Goal: Use online tool/utility: Utilize a website feature to perform a specific function

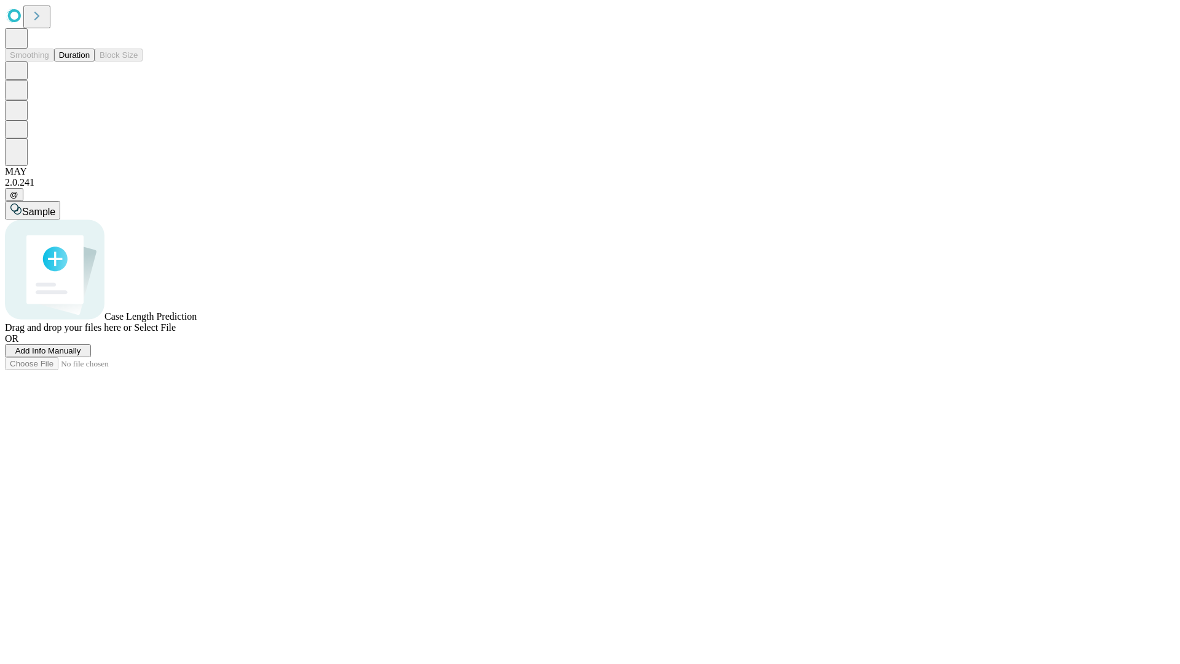
click at [90, 61] on button "Duration" at bounding box center [74, 55] width 41 height 13
click at [81, 355] on span "Add Info Manually" at bounding box center [48, 350] width 66 height 9
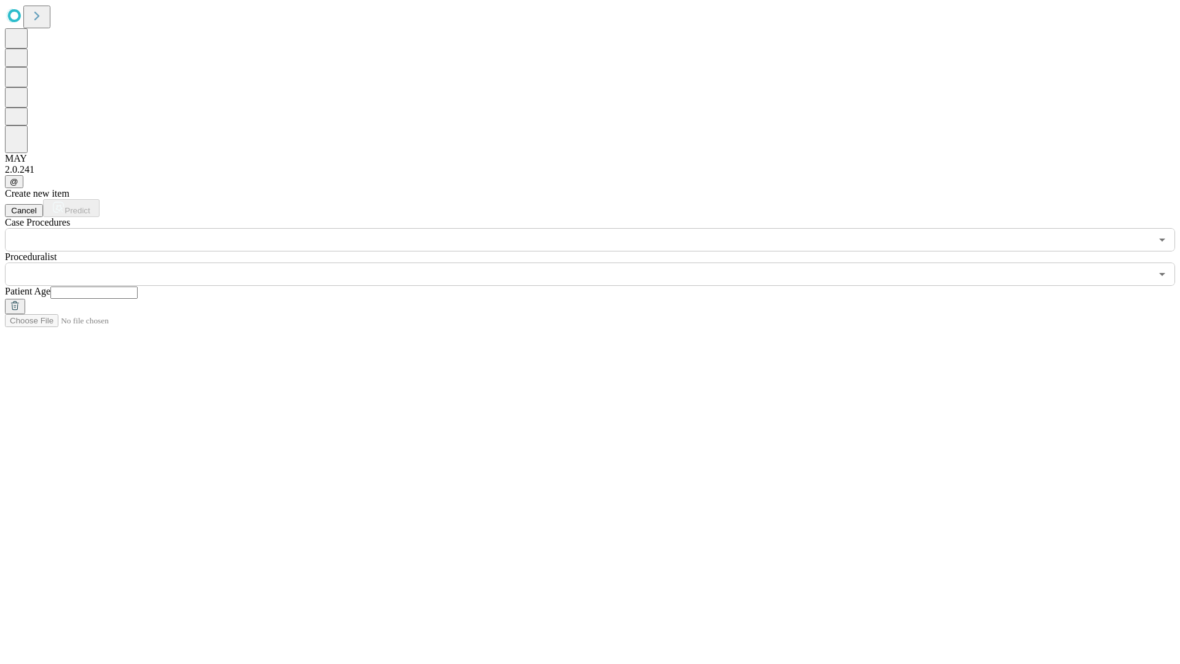
click at [138, 286] on input "text" at bounding box center [93, 292] width 87 height 12
type input "**"
click at [599, 263] on input "text" at bounding box center [578, 274] width 1147 height 23
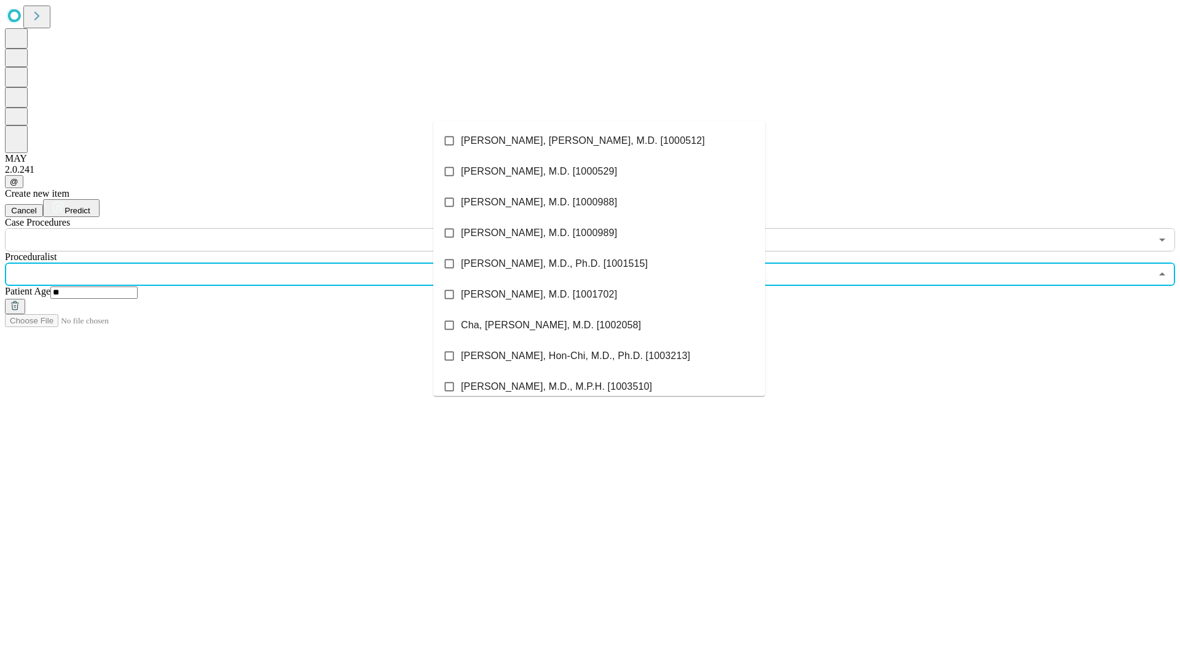
click at [599, 141] on li "[PERSON_NAME], [PERSON_NAME], M.D. [1000512]" at bounding box center [599, 140] width 332 height 31
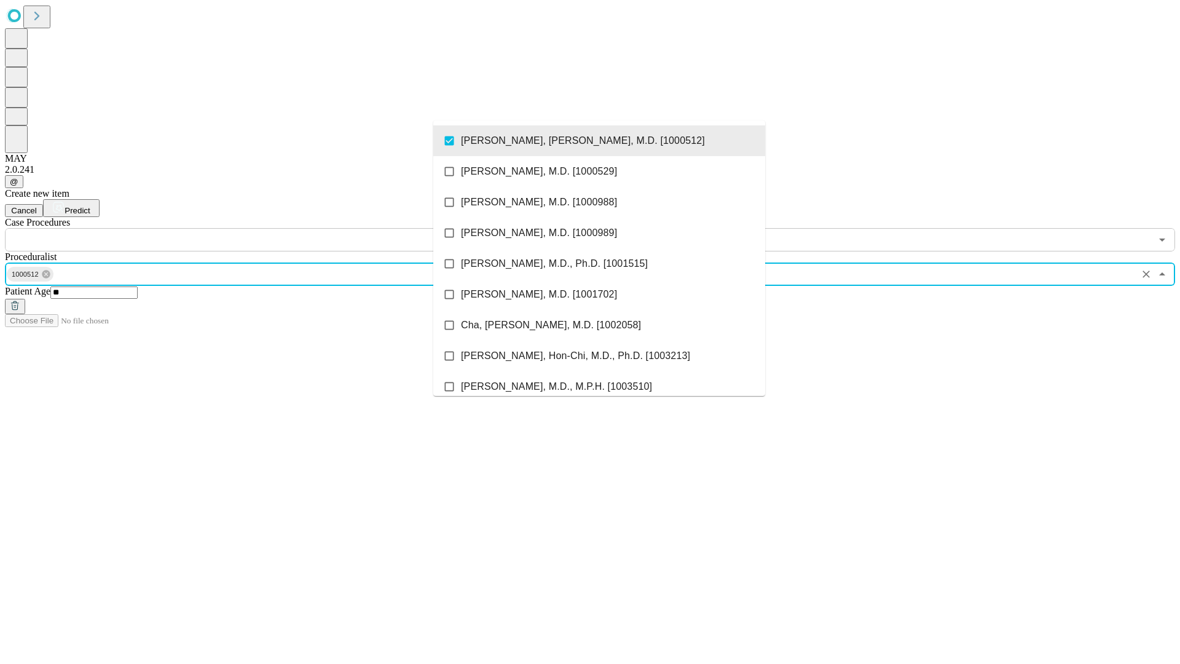
click at [258, 228] on input "text" at bounding box center [578, 239] width 1147 height 23
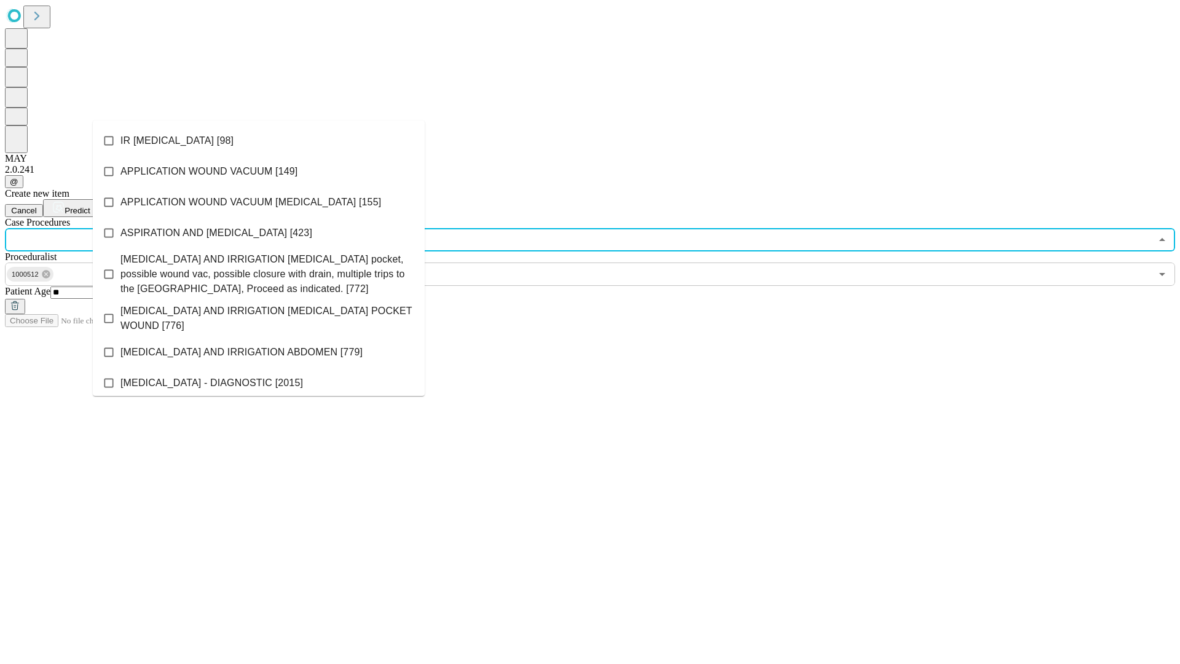
click at [259, 141] on li "IR [MEDICAL_DATA] [98]" at bounding box center [259, 140] width 332 height 31
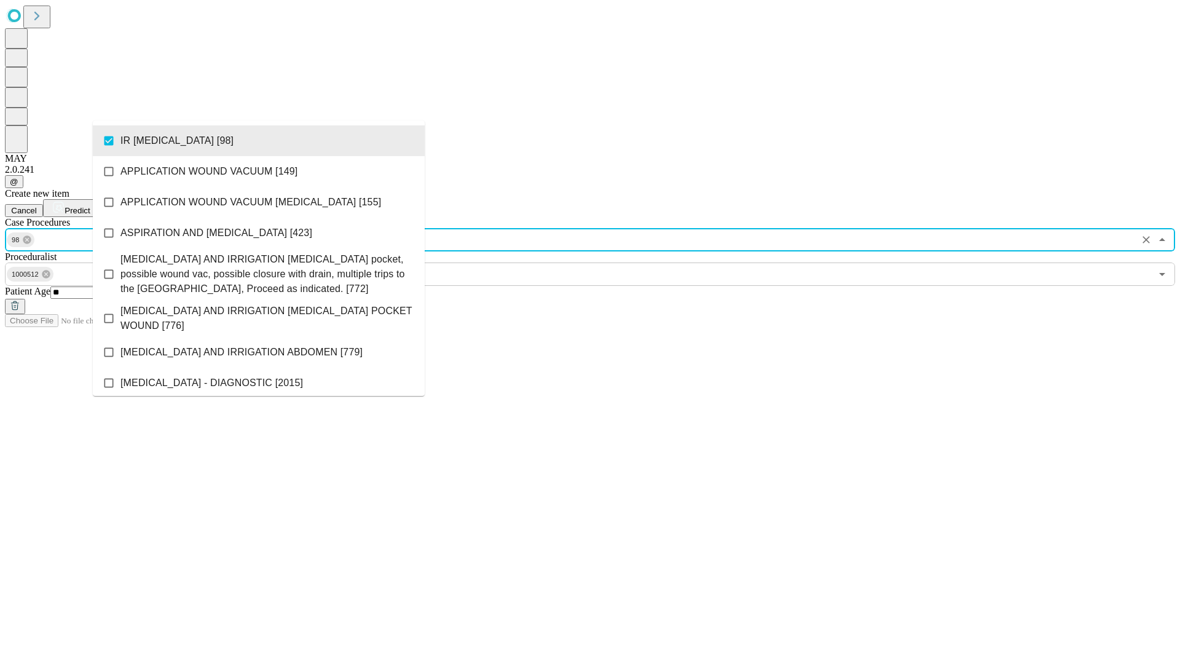
click at [90, 206] on span "Predict" at bounding box center [77, 210] width 25 height 9
